Goal: Information Seeking & Learning: Find specific fact

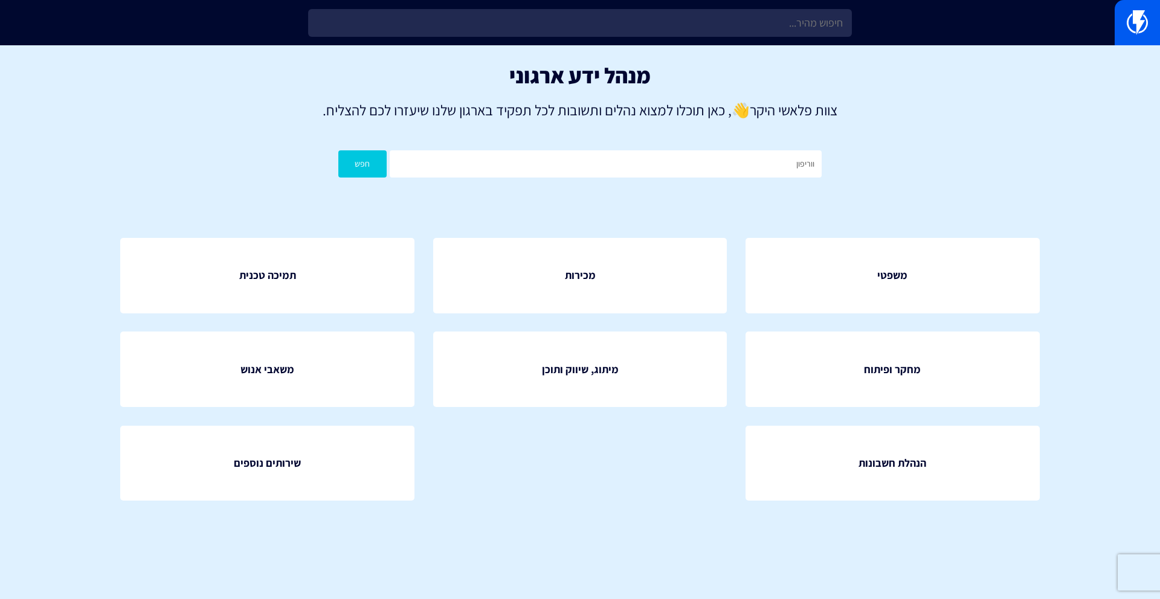
click at [338, 150] on button "חפש" at bounding box center [362, 163] width 48 height 27
click at [684, 170] on input "ווריפון" at bounding box center [606, 163] width 432 height 27
type input "verifone"
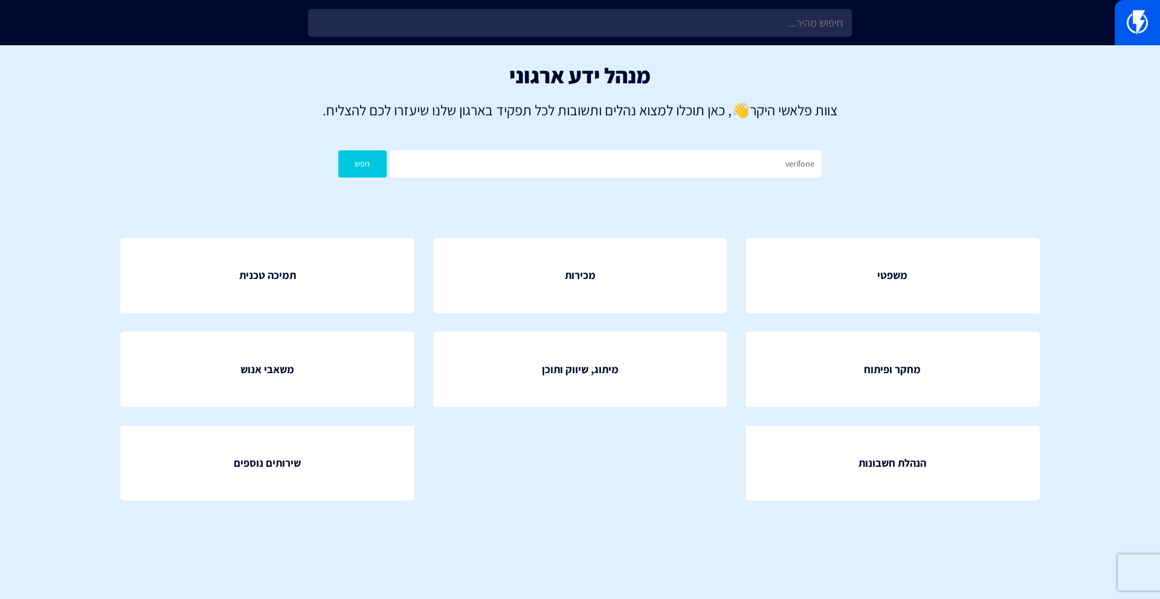
click at [339, 162] on button "חפש" at bounding box center [362, 163] width 48 height 27
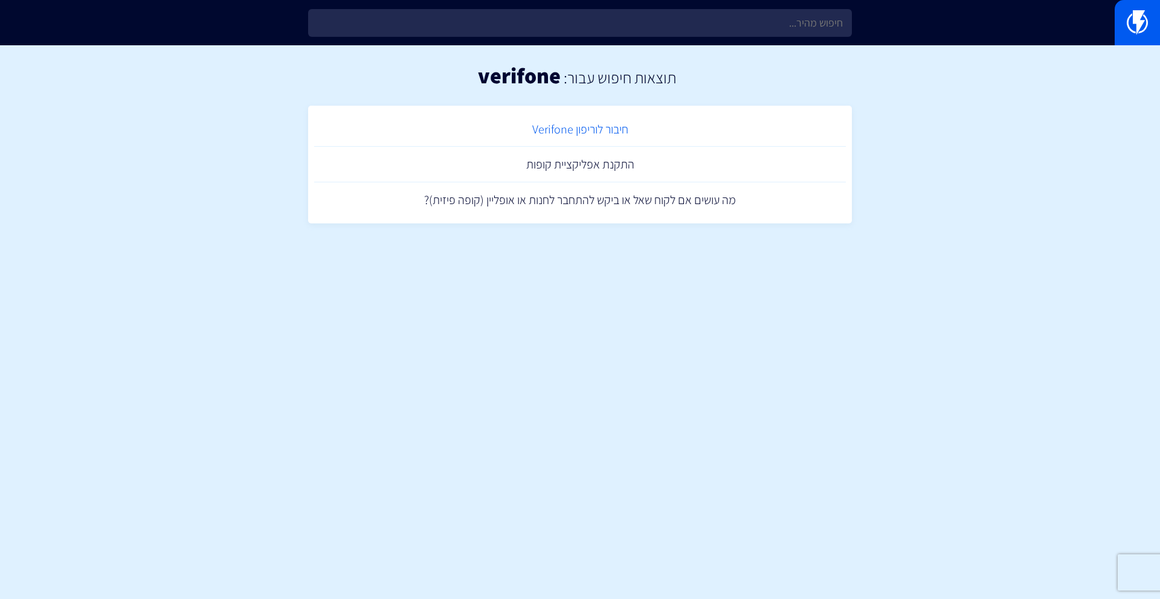
click at [576, 135] on link "חיבור לוריפון Verifone" at bounding box center [579, 130] width 531 height 36
